Goal: Task Accomplishment & Management: Manage account settings

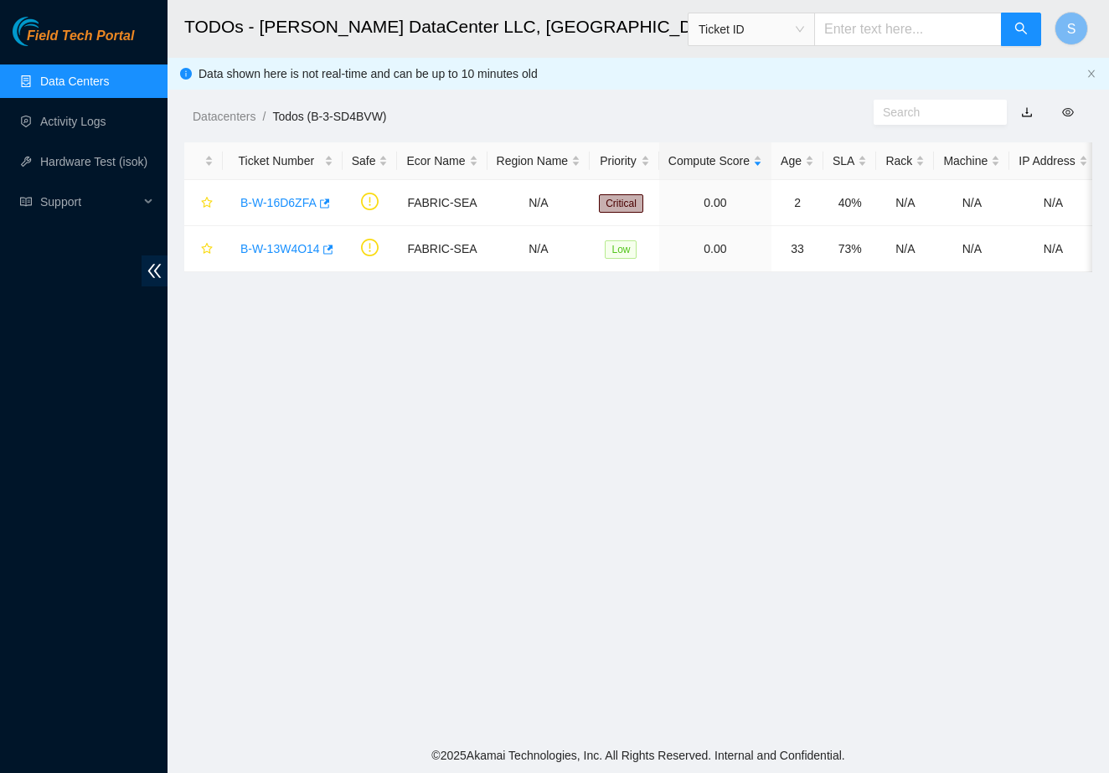
click at [456, 349] on main "TODOs - Sabey DataCenter LLC, Tukwila, WA Ticket ID S Data shown here is not re…" at bounding box center [637, 369] width 941 height 738
click at [800, 401] on main "TODOs - Sabey DataCenter LLC, Tukwila, WA Ticket ID S Data shown here is not re…" at bounding box center [637, 369] width 941 height 738
click at [685, 414] on main "TODOs - Sabey DataCenter LLC, Tukwila, WA Ticket ID S Data shown here is not re…" at bounding box center [637, 369] width 941 height 738
click at [696, 682] on main "TODOs - Sabey DataCenter LLC, Tukwila, WA Ticket ID S Data shown here is not re…" at bounding box center [637, 369] width 941 height 738
click at [615, 515] on main "TODOs - Sabey DataCenter LLC, Tukwila, WA Ticket ID S Data shown here is not re…" at bounding box center [637, 369] width 941 height 738
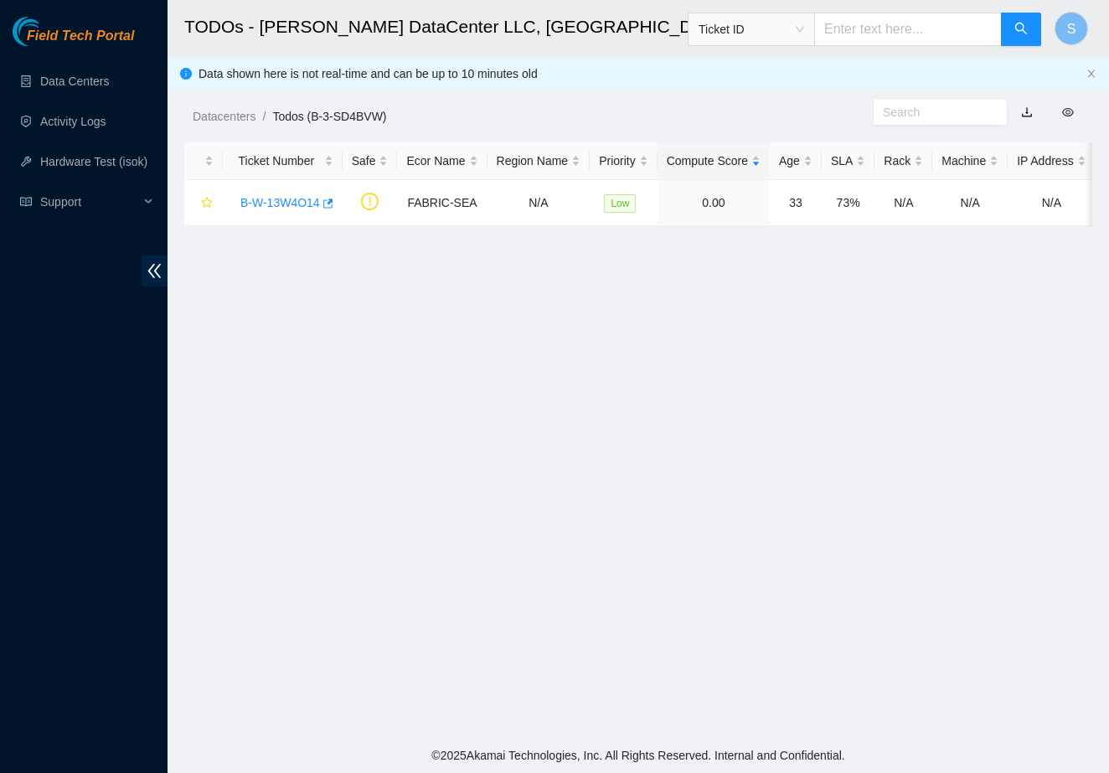
click at [478, 405] on main "TODOs - [PERSON_NAME] DataCenter LLC, [GEOGRAPHIC_DATA], [GEOGRAPHIC_DATA] Tick…" at bounding box center [637, 369] width 941 height 738
